Goal: Task Accomplishment & Management: Manage account settings

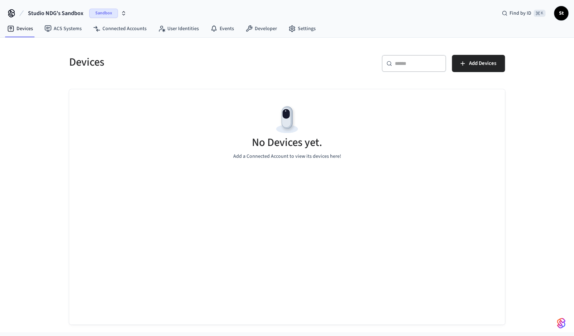
click at [104, 16] on span "Sandbox" at bounding box center [103, 13] width 29 height 9
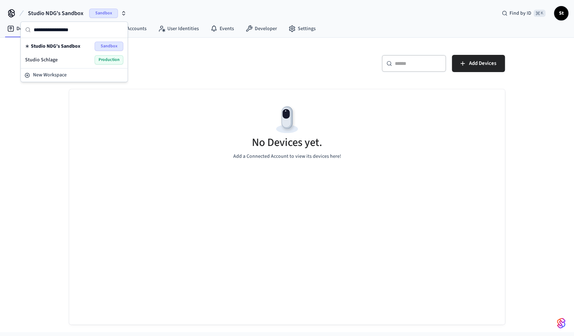
click at [107, 62] on span "Production" at bounding box center [109, 59] width 29 height 9
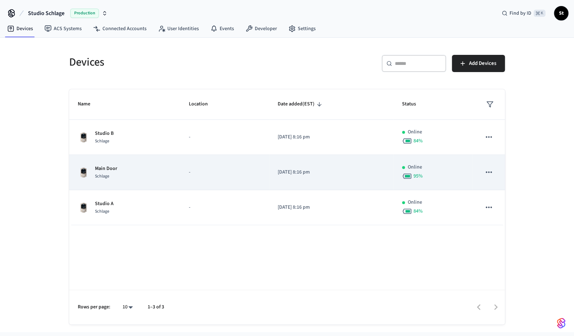
click at [136, 174] on div "Main Door Schlage" at bounding box center [124, 172] width 93 height 15
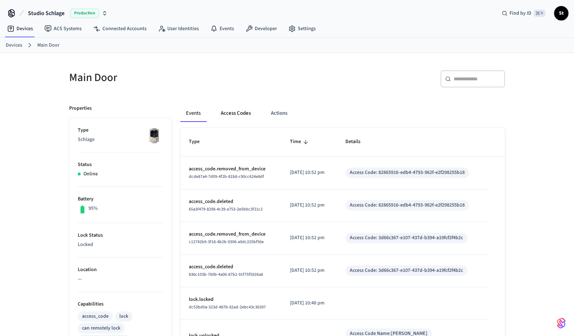
click at [228, 118] on button "Access Codes" at bounding box center [236, 113] width 42 height 17
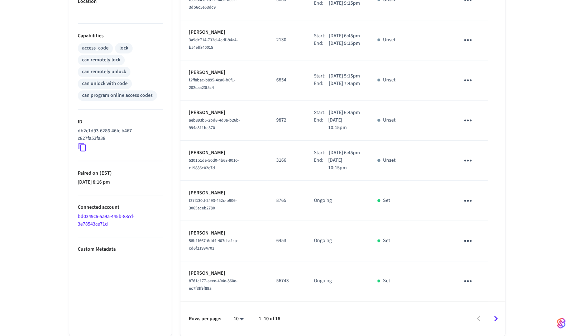
scroll to position [309, 0]
click at [495, 317] on icon "Go to next page" at bounding box center [495, 318] width 11 height 11
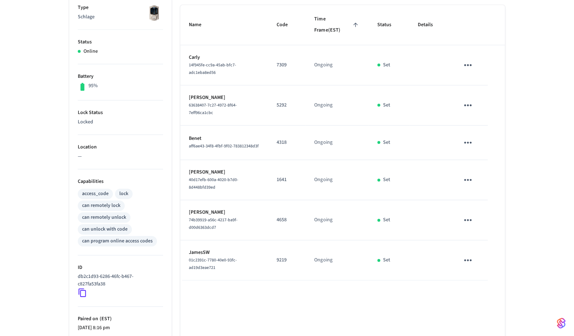
scroll to position [124, 0]
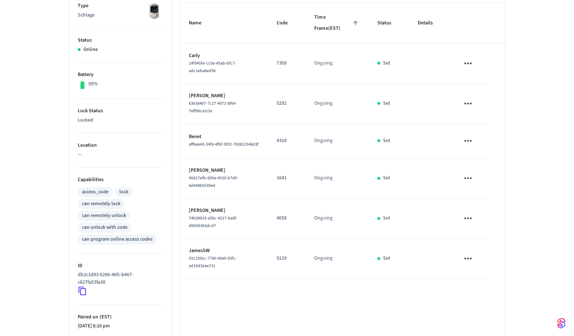
click at [470, 172] on icon "sticky table" at bounding box center [467, 177] width 11 height 11
click at [491, 205] on li "Delete" at bounding box center [484, 206] width 34 height 19
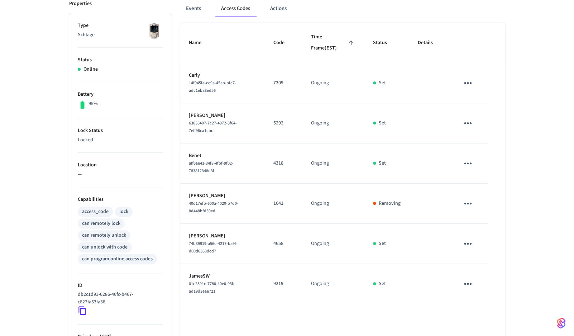
scroll to position [104, 0]
click at [238, 10] on button "Access Codes" at bounding box center [235, 9] width 40 height 17
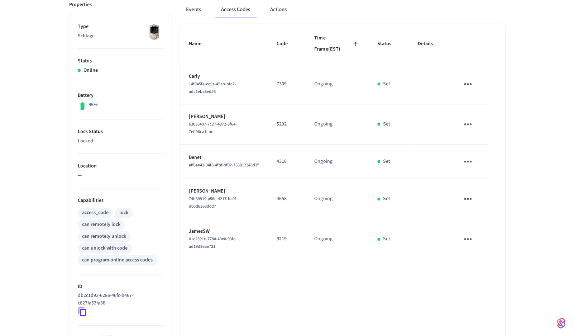
click at [238, 10] on button "Access Codes" at bounding box center [235, 9] width 40 height 17
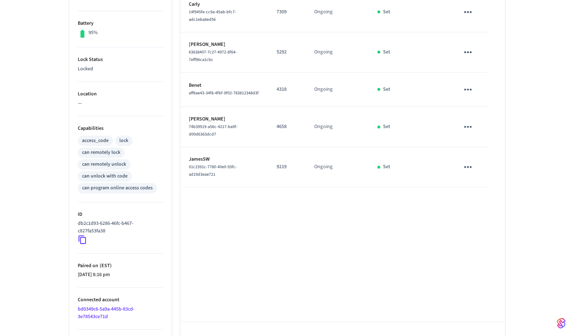
scroll to position [196, 0]
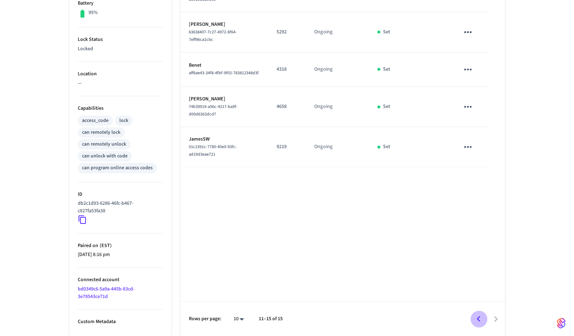
click at [478, 318] on icon "Go to previous page" at bounding box center [479, 319] width 4 height 6
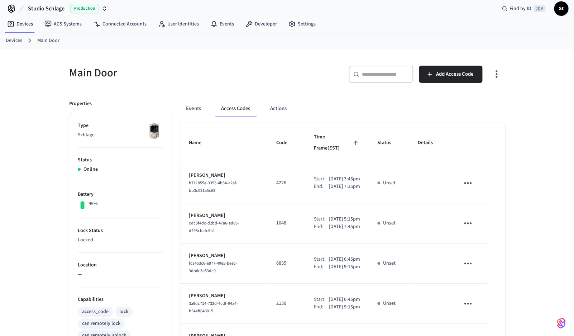
scroll to position [0, 0]
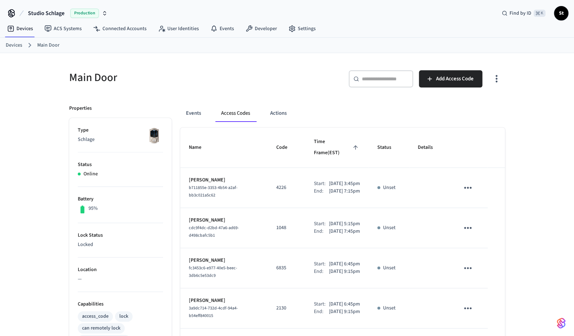
click at [46, 43] on link "Main Door" at bounding box center [48, 46] width 22 height 8
click at [16, 48] on link "Devices" at bounding box center [14, 46] width 16 height 8
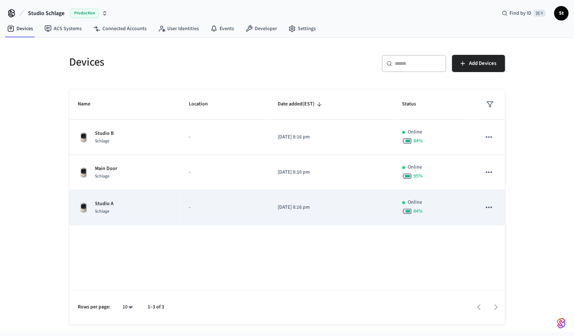
click at [105, 203] on p "Studio A" at bounding box center [104, 204] width 19 height 8
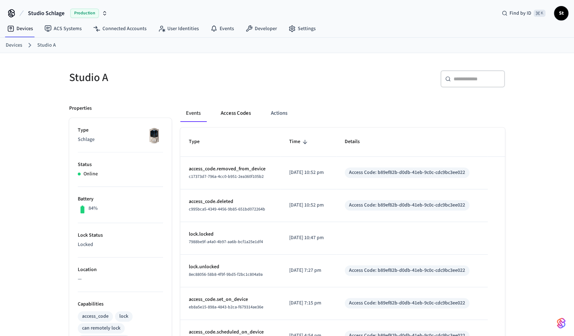
click at [234, 112] on button "Access Codes" at bounding box center [236, 113] width 42 height 17
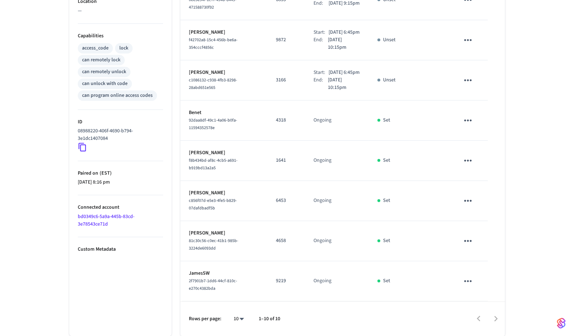
scroll to position [300, 0]
click at [468, 166] on icon "sticky table" at bounding box center [467, 160] width 11 height 11
click at [487, 206] on li "Delete" at bounding box center [484, 206] width 34 height 19
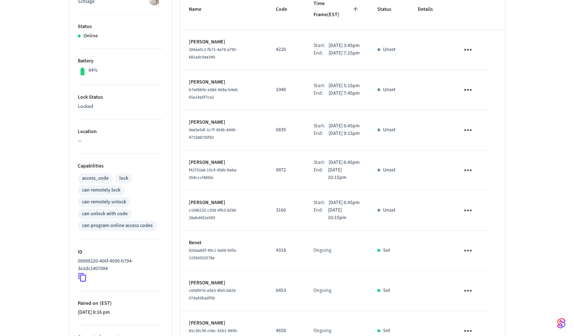
scroll to position [0, 0]
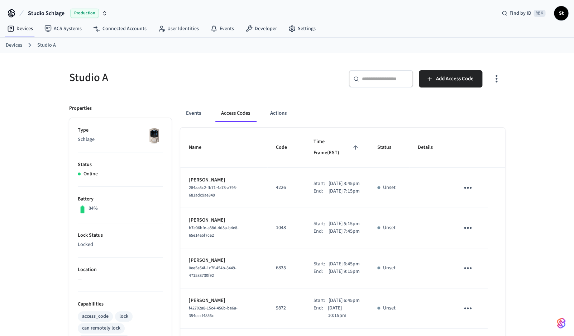
click at [12, 43] on link "Devices" at bounding box center [14, 46] width 16 height 8
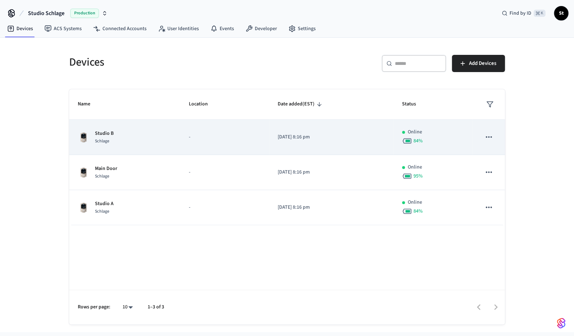
click at [125, 140] on div "Studio B Schlage" at bounding box center [124, 137] width 93 height 15
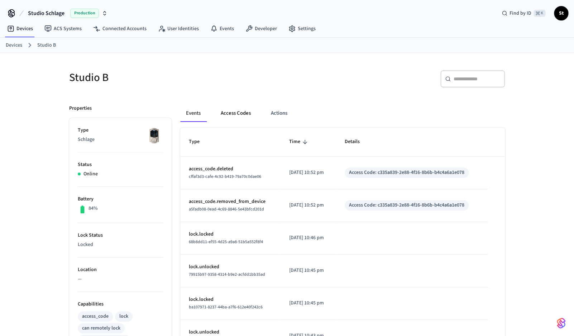
click at [239, 116] on button "Access Codes" at bounding box center [236, 113] width 42 height 17
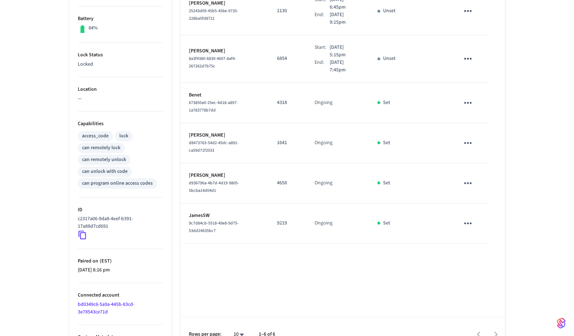
scroll to position [184, 0]
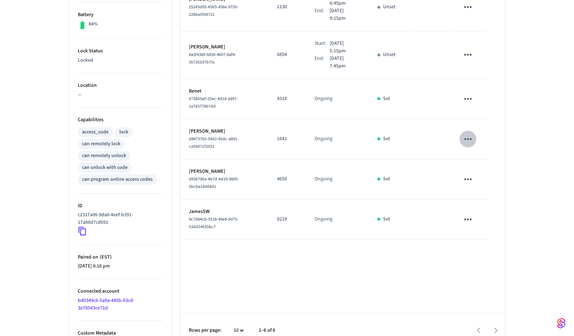
click at [468, 133] on icon "sticky table" at bounding box center [467, 138] width 11 height 11
click at [489, 170] on li "Delete" at bounding box center [484, 170] width 34 height 19
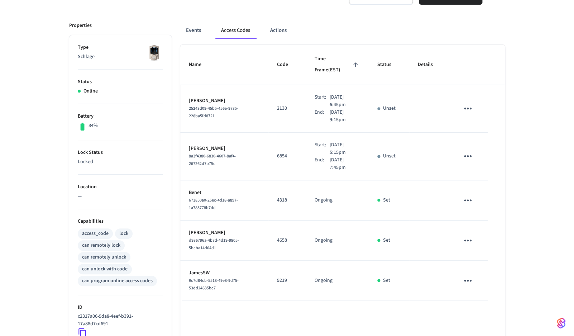
scroll to position [80, 0]
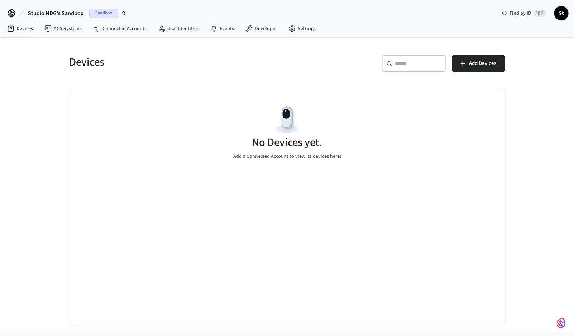
click at [104, 17] on span "Sandbox" at bounding box center [103, 13] width 29 height 9
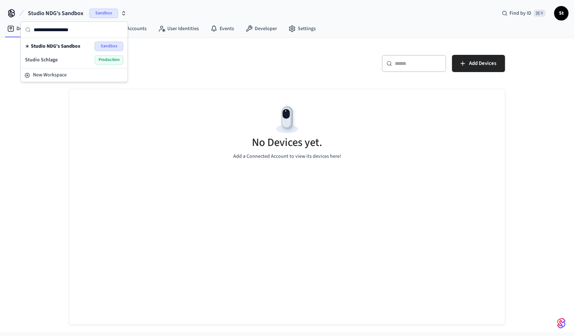
click at [104, 62] on span "Production" at bounding box center [109, 59] width 29 height 9
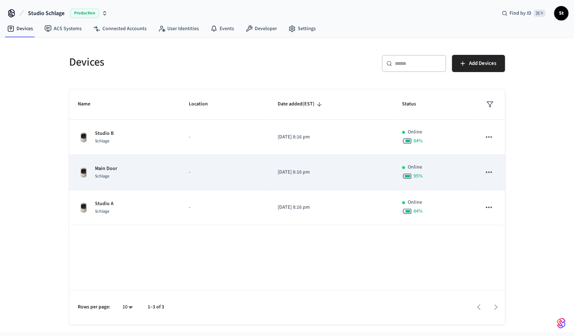
click at [116, 189] on td "Main Door Schlage" at bounding box center [124, 172] width 111 height 35
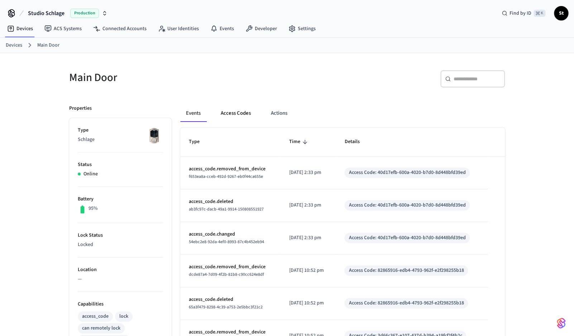
click at [238, 110] on button "Access Codes" at bounding box center [236, 113] width 42 height 17
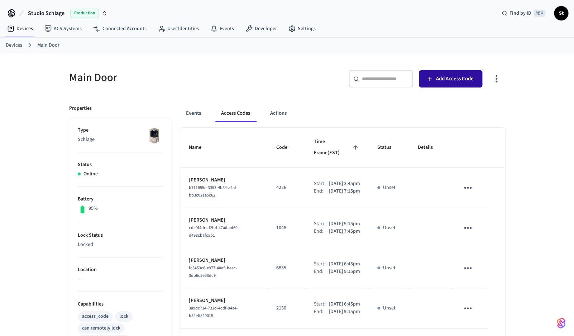
click at [446, 83] on span "Add Access Code" at bounding box center [455, 78] width 38 height 9
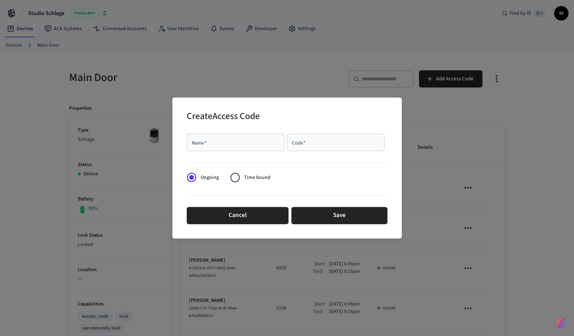
click at [256, 141] on input "Name   *" at bounding box center [235, 142] width 89 height 7
type input "*****"
click at [340, 141] on input "Code   *" at bounding box center [335, 142] width 89 height 7
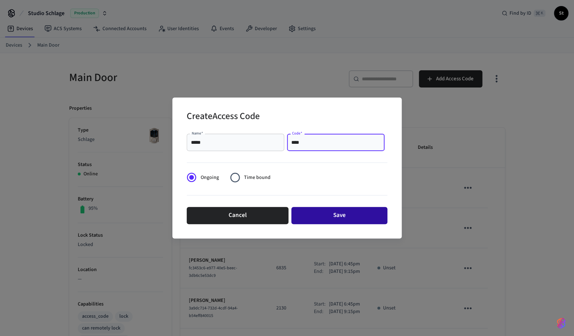
type input "****"
click at [325, 214] on button "Save" at bounding box center [339, 215] width 96 height 17
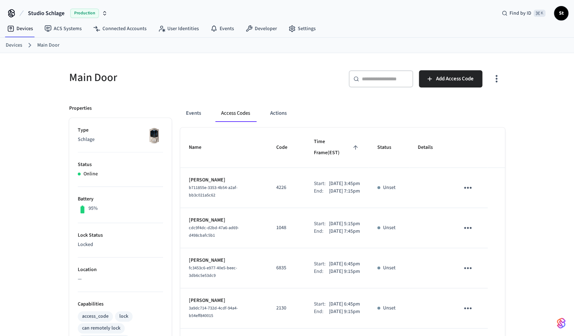
click at [48, 46] on link "Main Door" at bounding box center [48, 46] width 22 height 8
click at [18, 45] on link "Devices" at bounding box center [14, 46] width 16 height 8
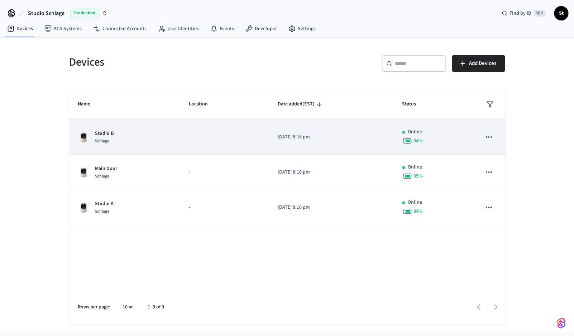
click at [116, 144] on div "Studio B Schlage" at bounding box center [124, 137] width 93 height 15
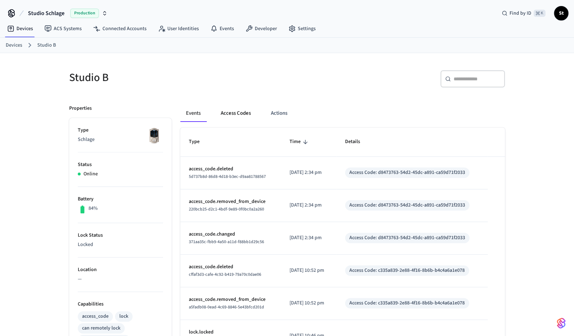
click at [240, 114] on button "Access Codes" at bounding box center [236, 113] width 42 height 17
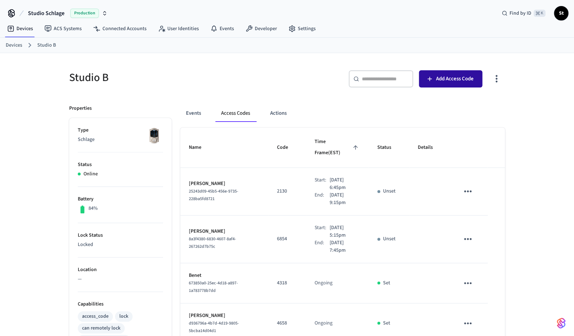
click at [446, 80] on span "Add Access Code" at bounding box center [455, 78] width 38 height 9
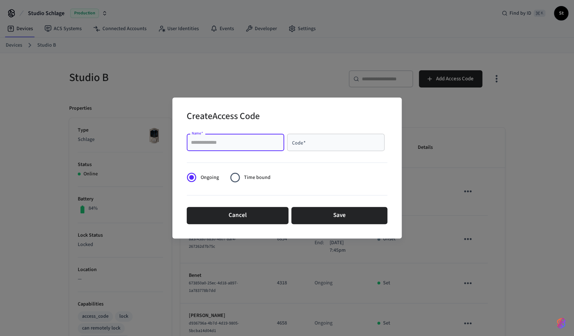
click at [242, 146] on input "Name   *" at bounding box center [235, 142] width 89 height 7
type input "*****"
click at [322, 146] on div "Code   *" at bounding box center [335, 142] width 97 height 17
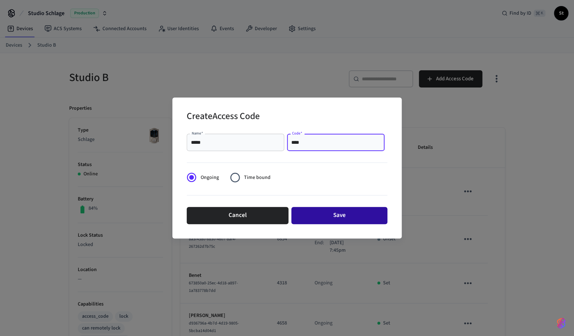
type input "****"
click at [328, 218] on button "Save" at bounding box center [339, 215] width 96 height 17
